Goal: Find specific page/section: Find specific page/section

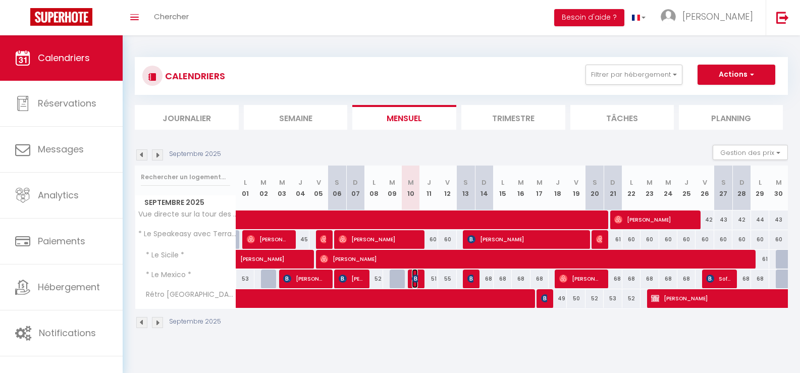
click at [416, 279] on img at bounding box center [416, 279] width 8 height 8
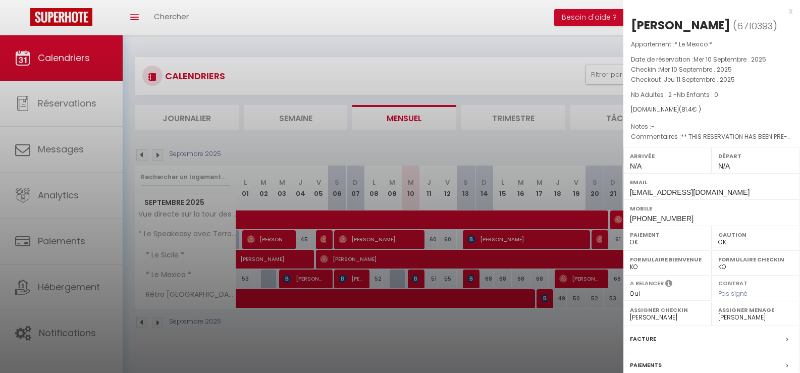
click at [782, 10] on div "x" at bounding box center [707, 11] width 169 height 12
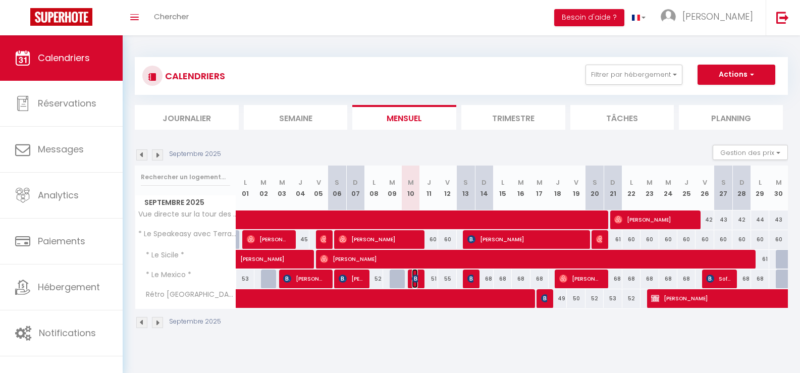
click at [416, 279] on img at bounding box center [416, 279] width 8 height 8
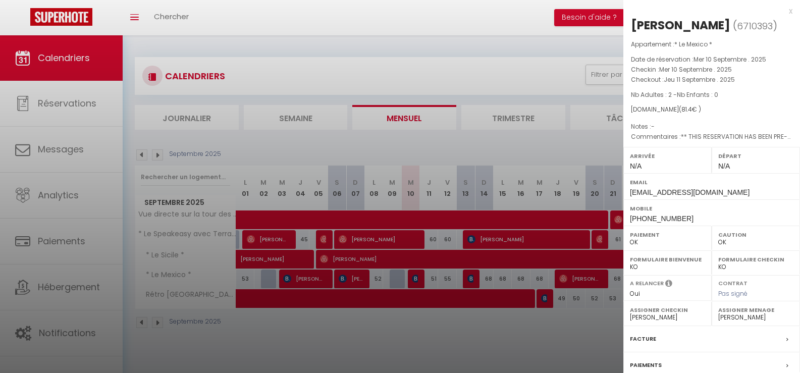
click at [413, 282] on div at bounding box center [400, 186] width 800 height 373
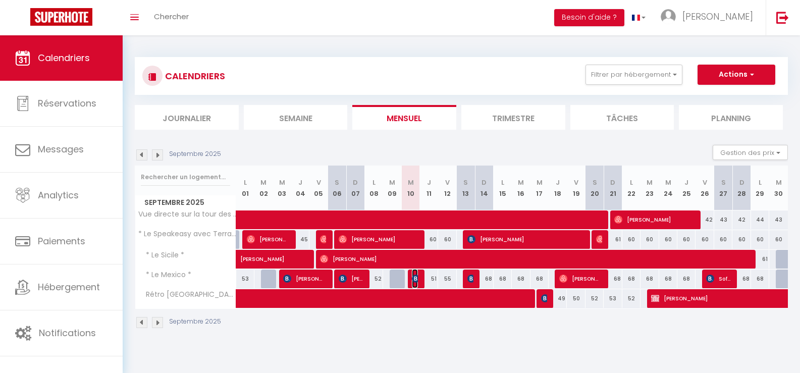
click at [413, 282] on img at bounding box center [416, 279] width 8 height 8
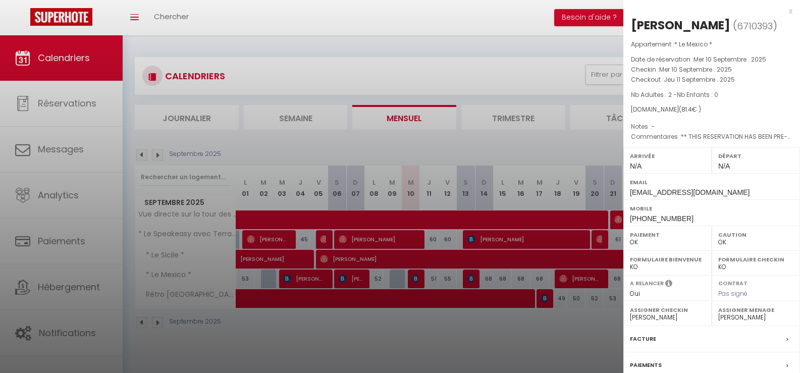
click at [783, 12] on div "x" at bounding box center [707, 11] width 169 height 12
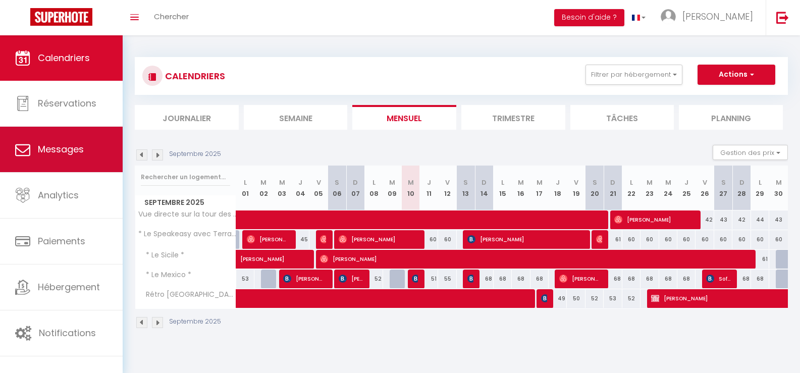
click at [56, 158] on link "Messages" at bounding box center [61, 149] width 123 height 45
select select "message"
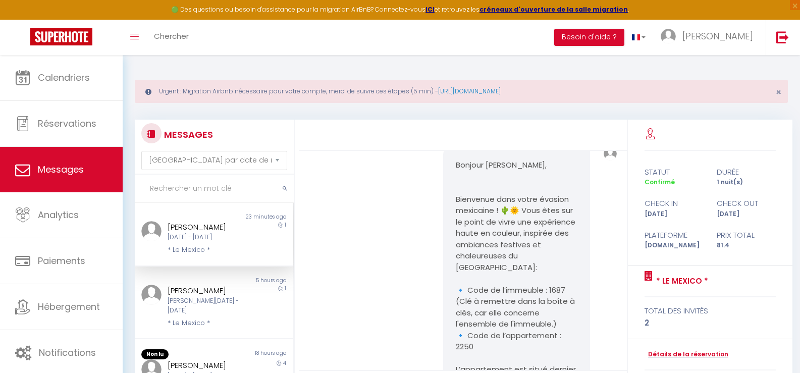
scroll to position [565, 0]
